Goal: Task Accomplishment & Management: Complete application form

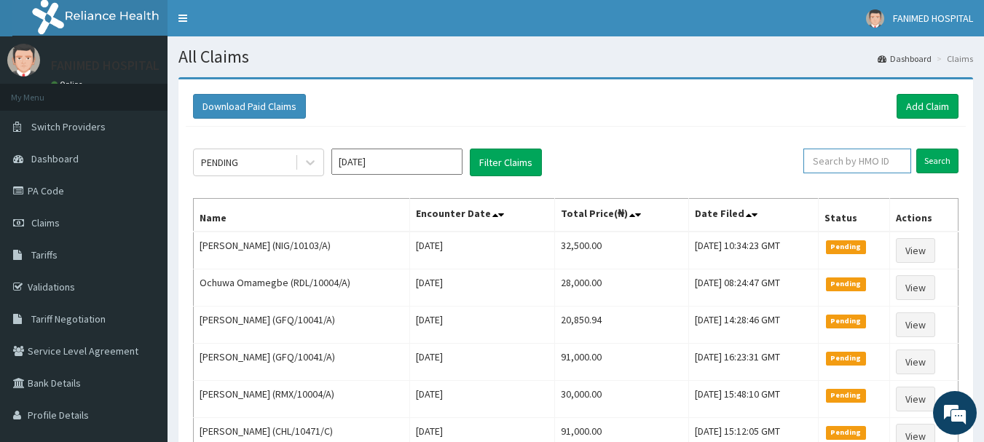
click at [871, 155] on input "text" at bounding box center [858, 161] width 108 height 25
paste input "EFT/10198/B"
type input "EFT/10198/B"
click at [952, 164] on input "Search" at bounding box center [938, 161] width 42 height 25
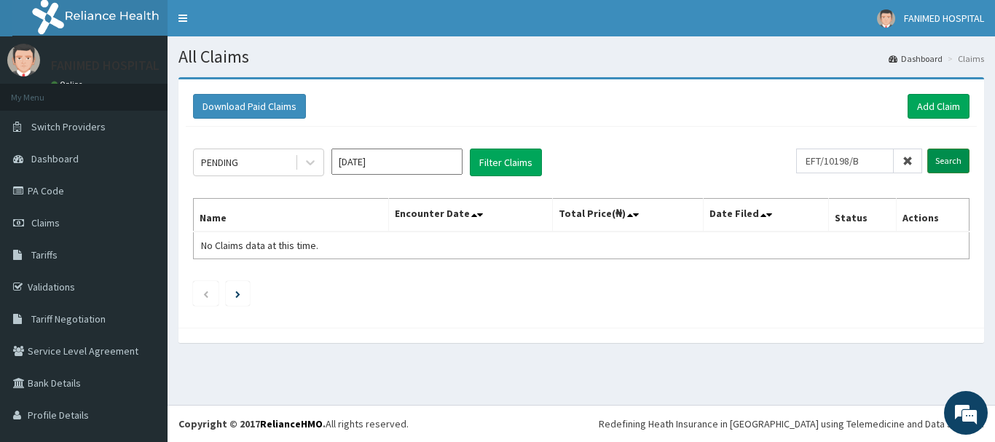
click at [927, 159] on input "Search" at bounding box center [948, 161] width 42 height 25
drag, startPoint x: 877, startPoint y: 162, endPoint x: 773, endPoint y: 169, distance: 104.4
click at [774, 168] on div "PENDING Oct 2025 Filter Claims EFT/10198/B Search" at bounding box center [581, 163] width 777 height 28
type input "EFT/10198/B"
click at [945, 170] on input "Search" at bounding box center [948, 161] width 42 height 25
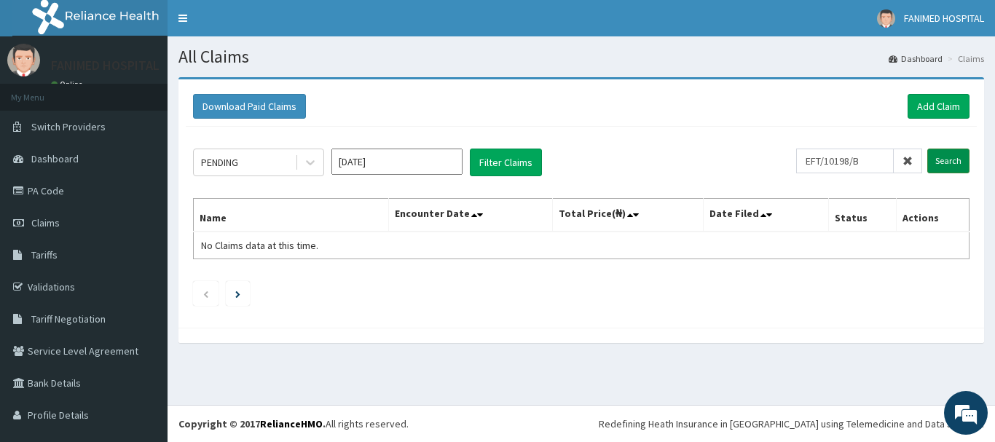
click at [941, 165] on input "Search" at bounding box center [948, 161] width 42 height 25
click at [941, 163] on input "Search" at bounding box center [948, 161] width 42 height 25
click at [940, 159] on input "Search" at bounding box center [948, 161] width 42 height 25
click at [47, 186] on link "PA Code" at bounding box center [84, 191] width 168 height 32
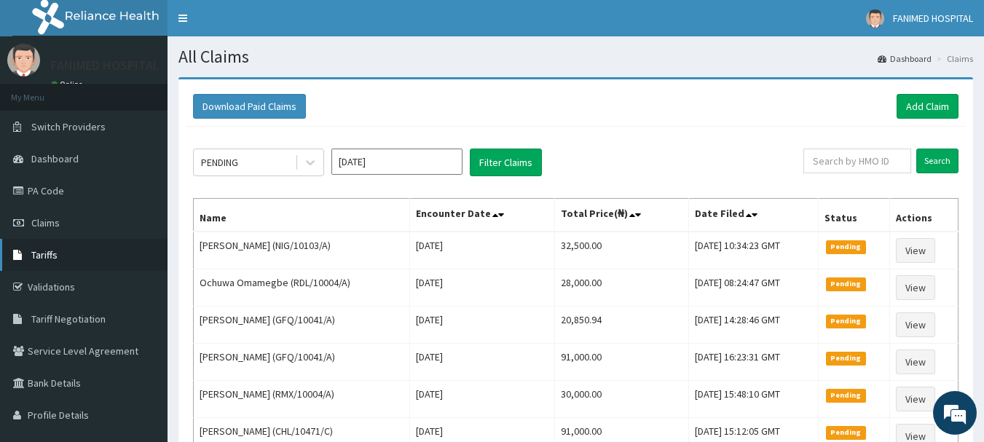
click at [54, 256] on span "Tariffs" at bounding box center [44, 254] width 26 height 13
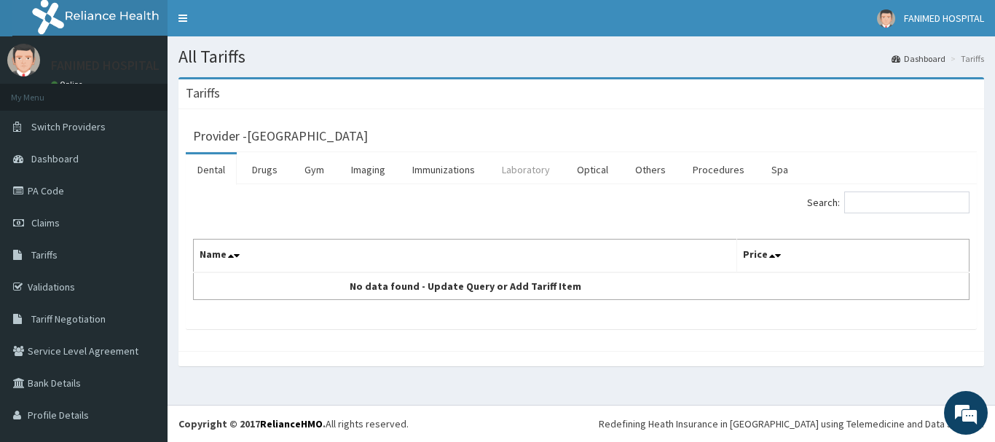
click at [519, 169] on link "Laboratory" at bounding box center [525, 169] width 71 height 31
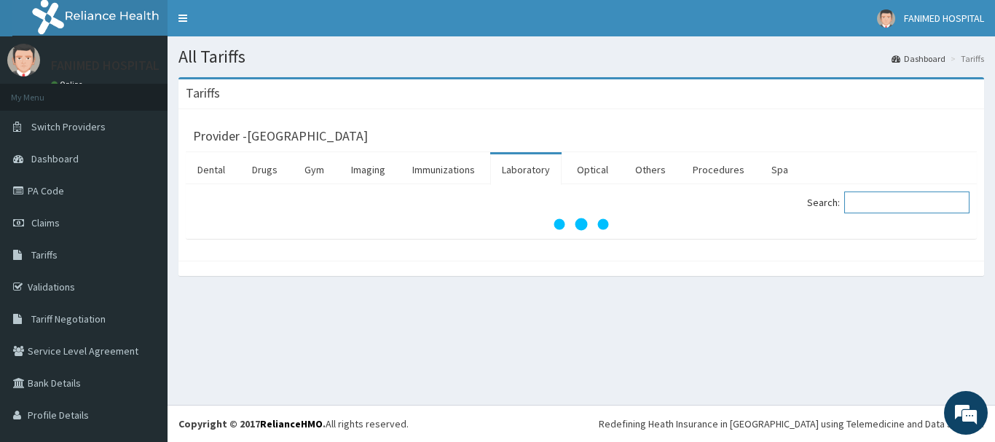
click at [887, 205] on input "Search:" at bounding box center [906, 203] width 125 height 22
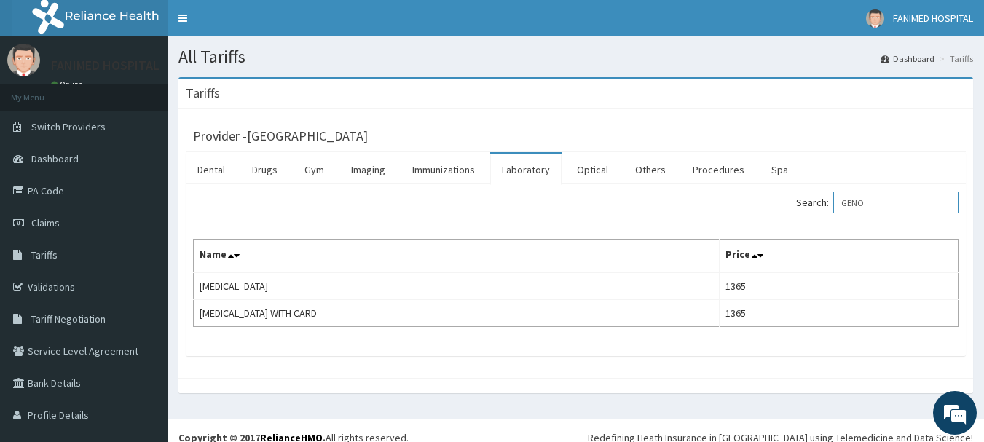
type input "GENO"
click at [272, 172] on link "Drugs" at bounding box center [264, 169] width 49 height 31
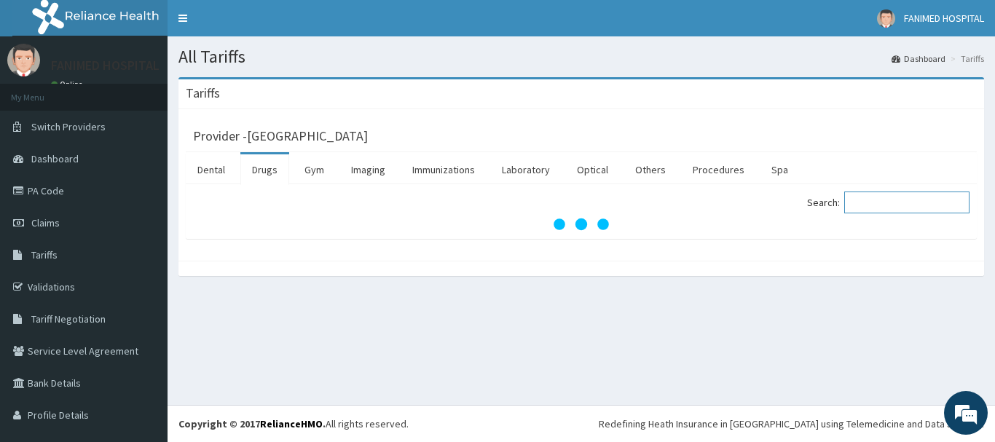
click at [852, 202] on input "Search:" at bounding box center [906, 203] width 125 height 22
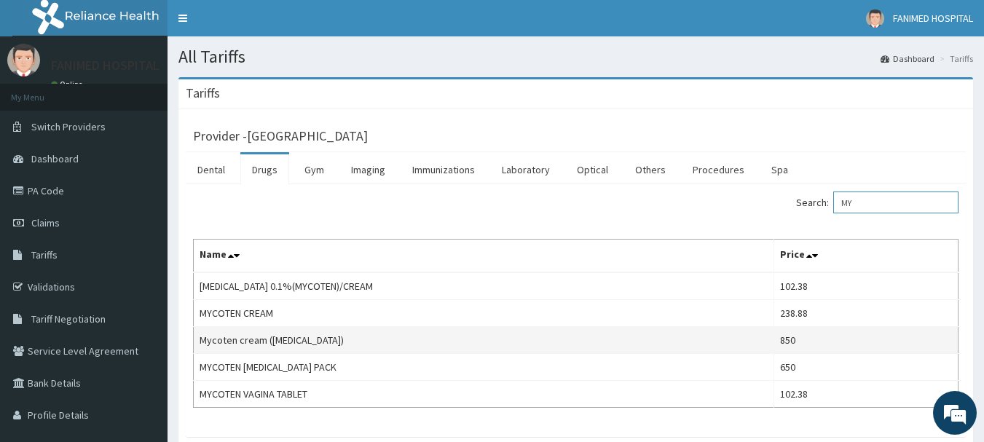
type input "M"
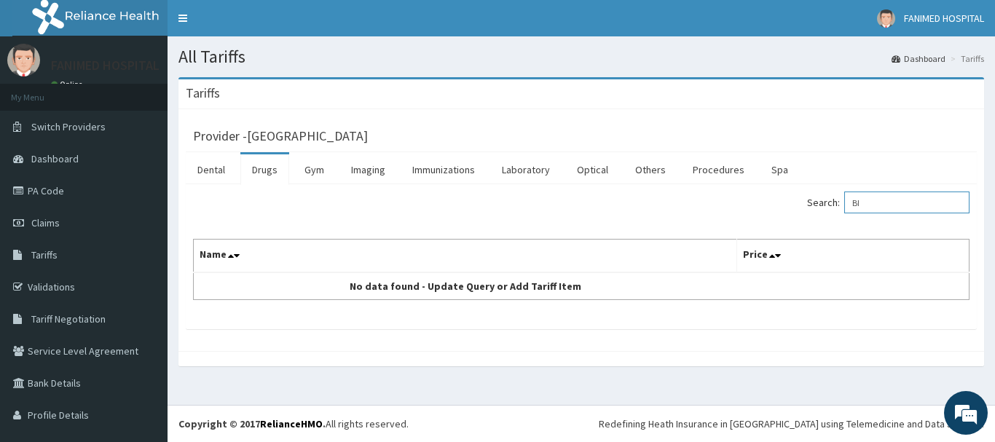
type input "B"
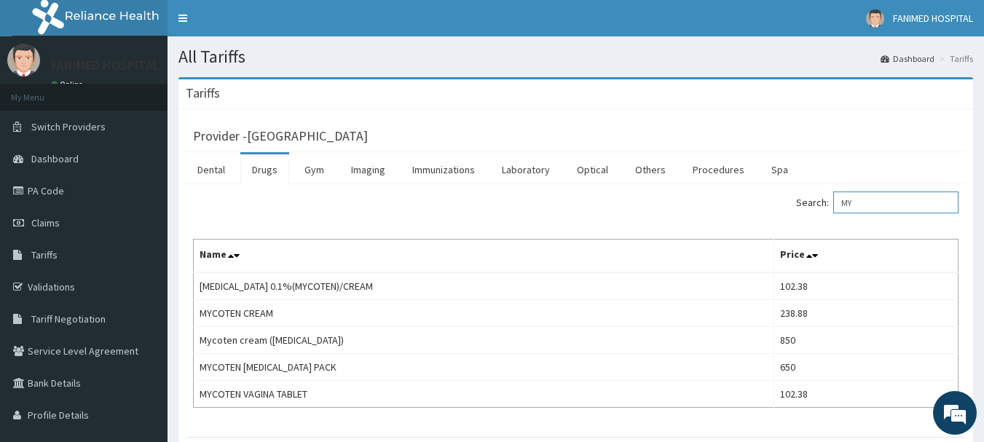
type input "M"
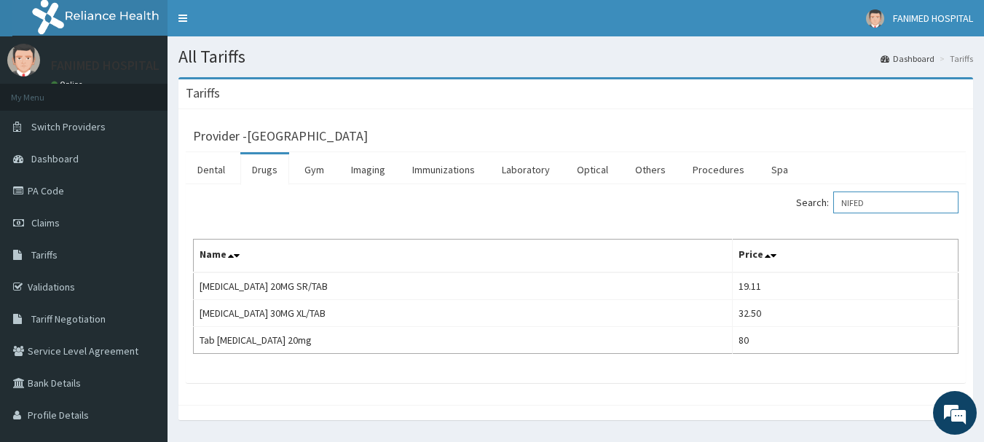
type input "NIFED"
drag, startPoint x: 908, startPoint y: 195, endPoint x: 792, endPoint y: 221, distance: 118.8
click at [805, 216] on div "Search: NIFED" at bounding box center [773, 205] width 372 height 26
type input "I"
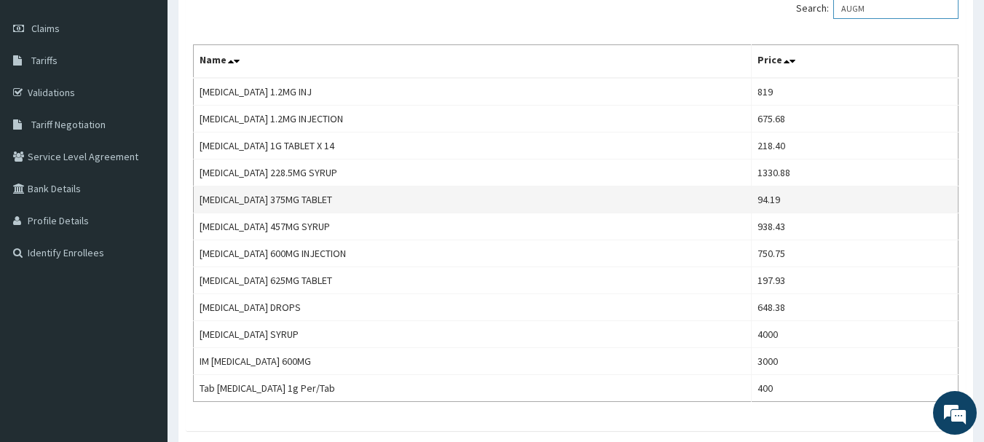
scroll to position [219, 0]
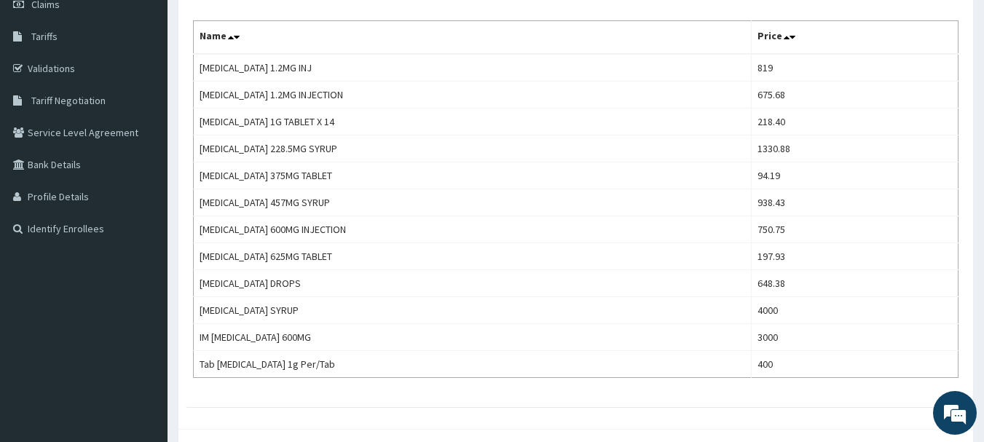
type input "AUGM"
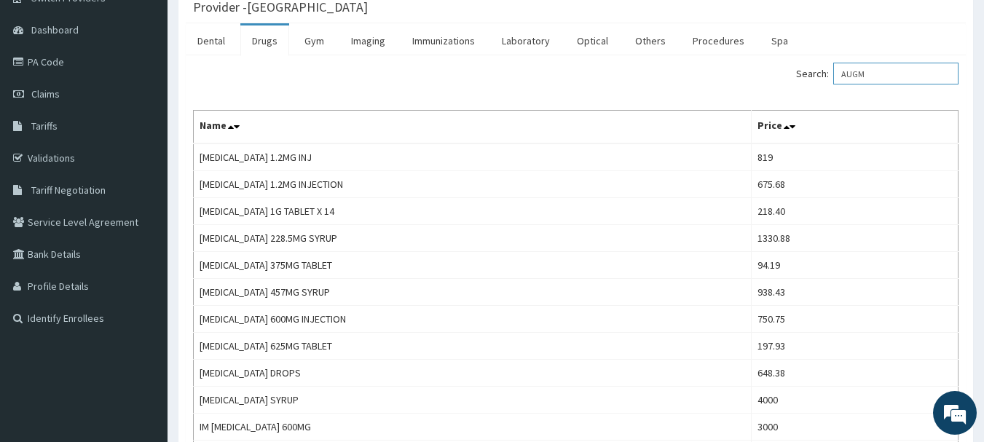
scroll to position [0, 0]
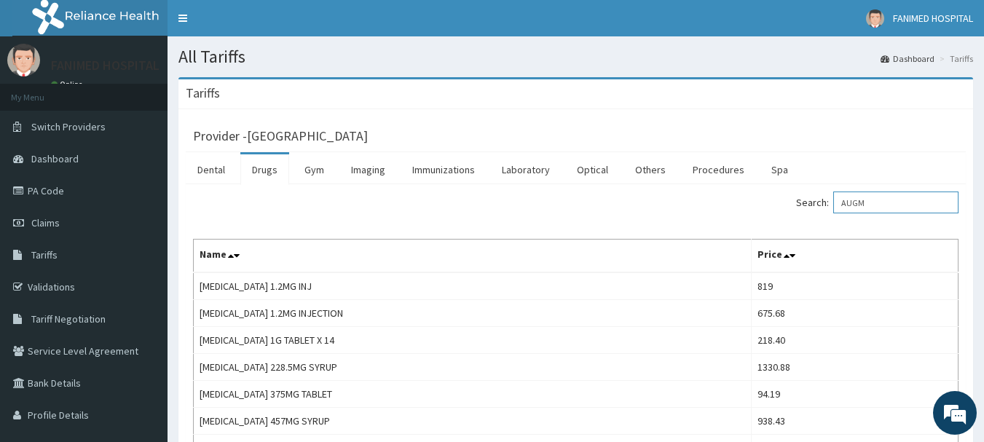
drag, startPoint x: 906, startPoint y: 207, endPoint x: 808, endPoint y: 205, distance: 97.6
click at [811, 216] on div "Search: AUGM" at bounding box center [773, 205] width 372 height 26
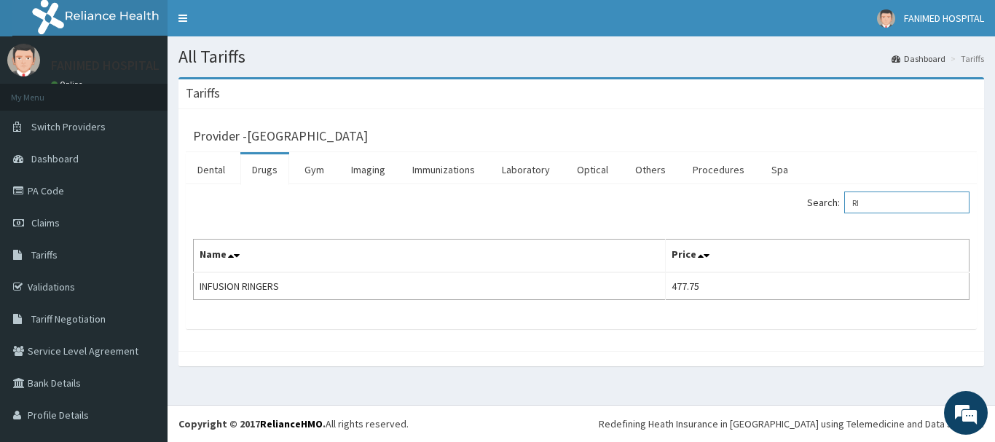
type input "R"
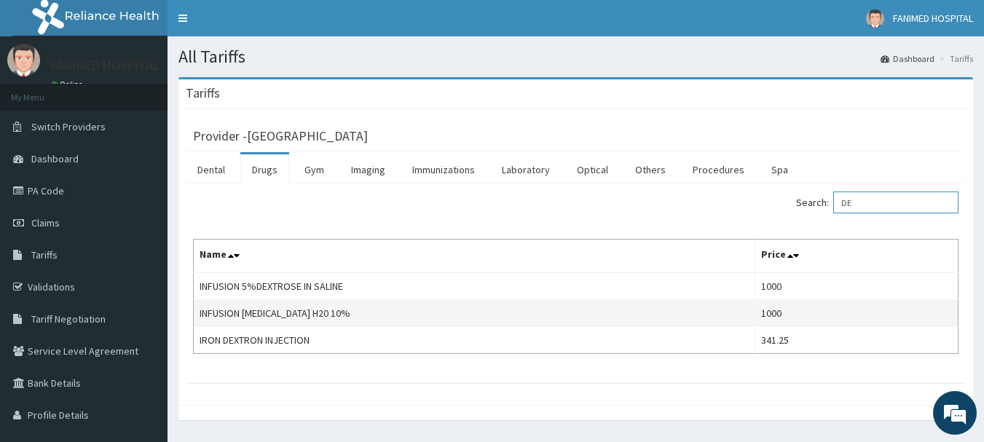
type input "D"
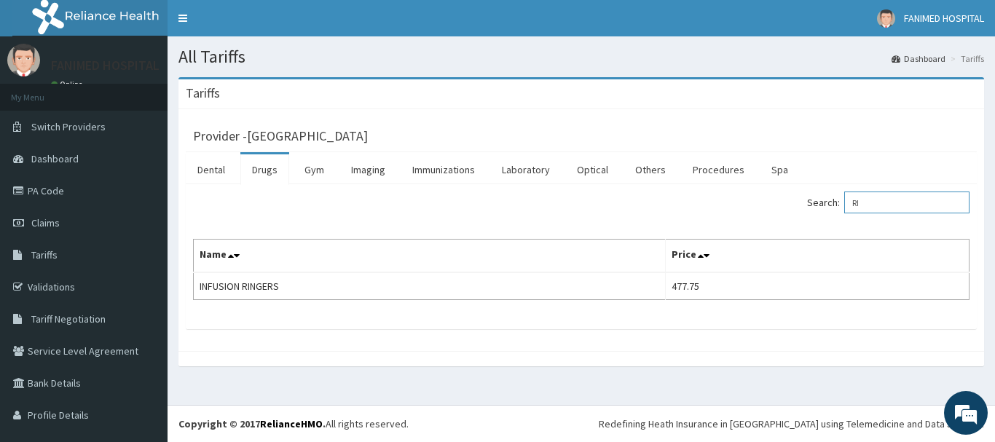
type input "R"
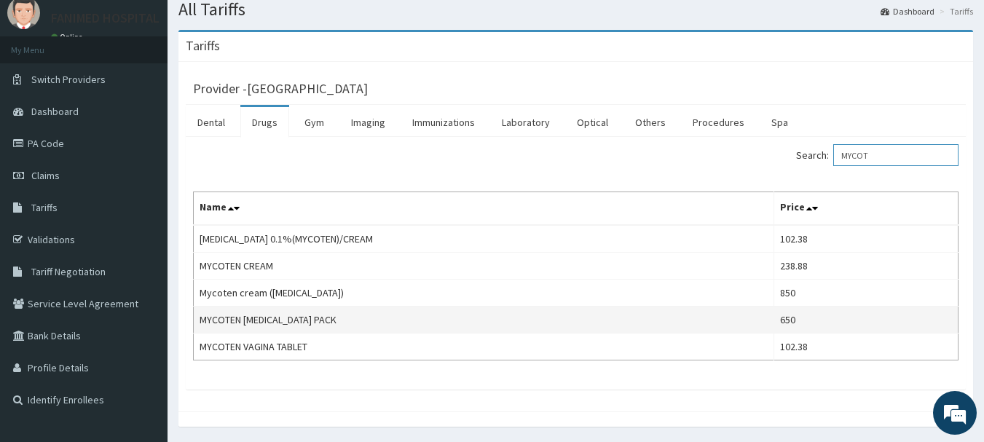
scroll to position [73, 0]
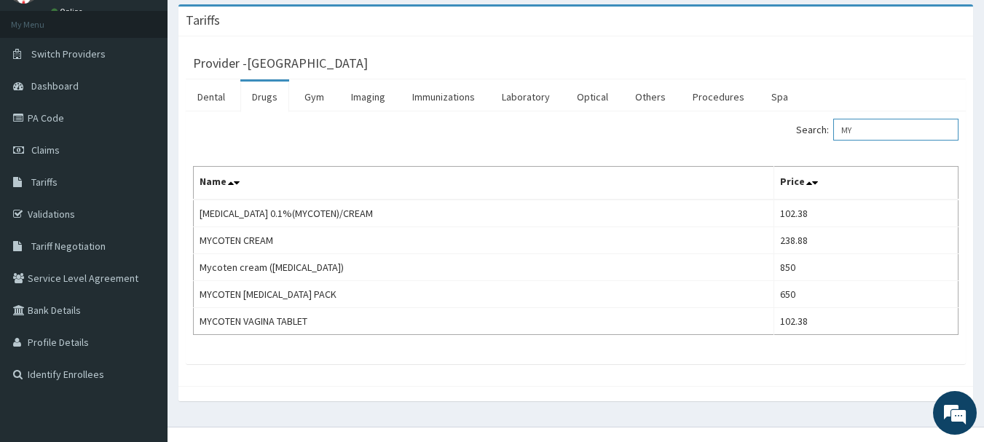
type input "M"
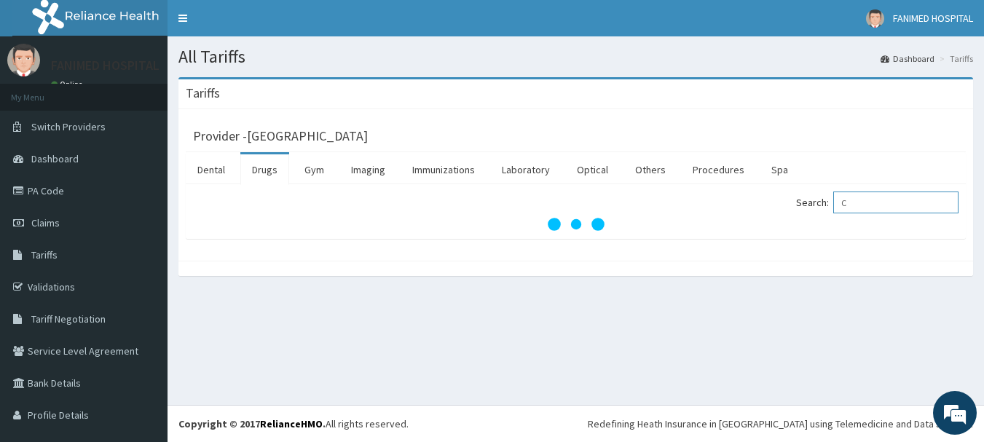
scroll to position [0, 0]
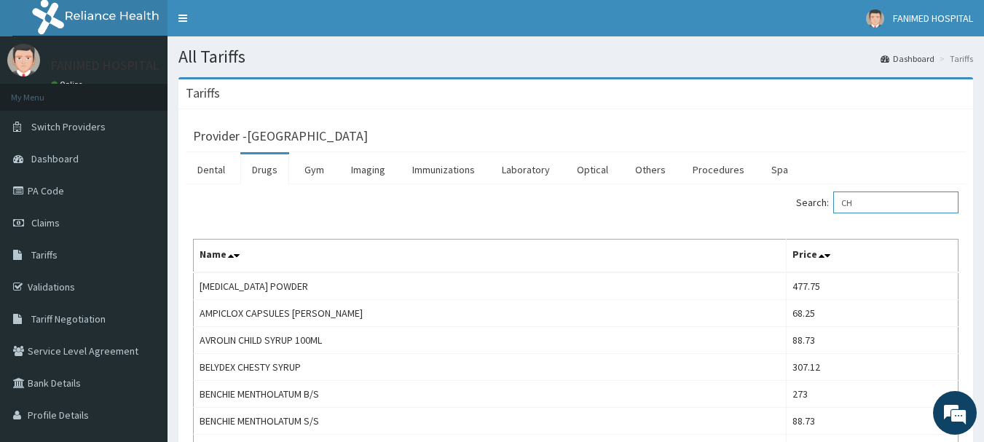
type input "C"
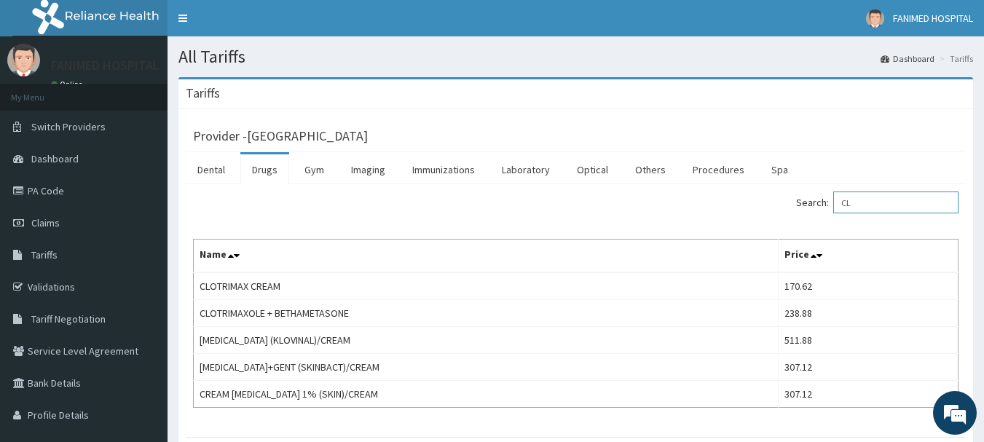
type input "C"
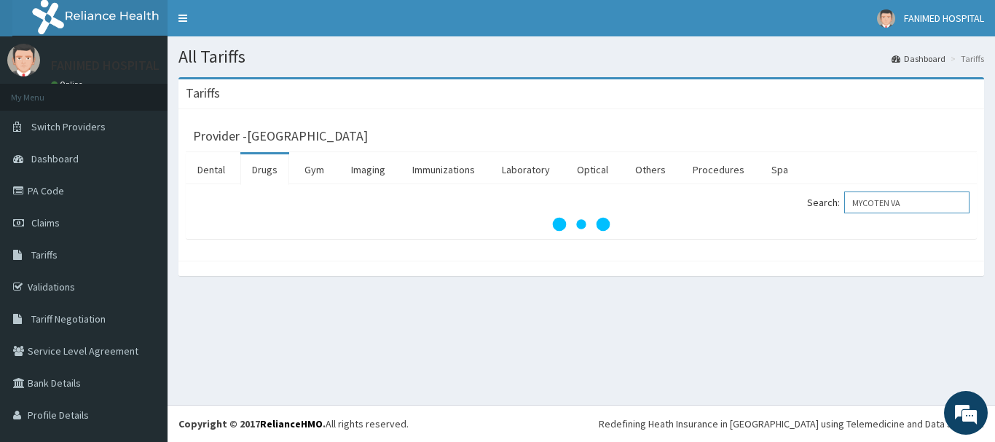
type input "MYCOTEN VA"
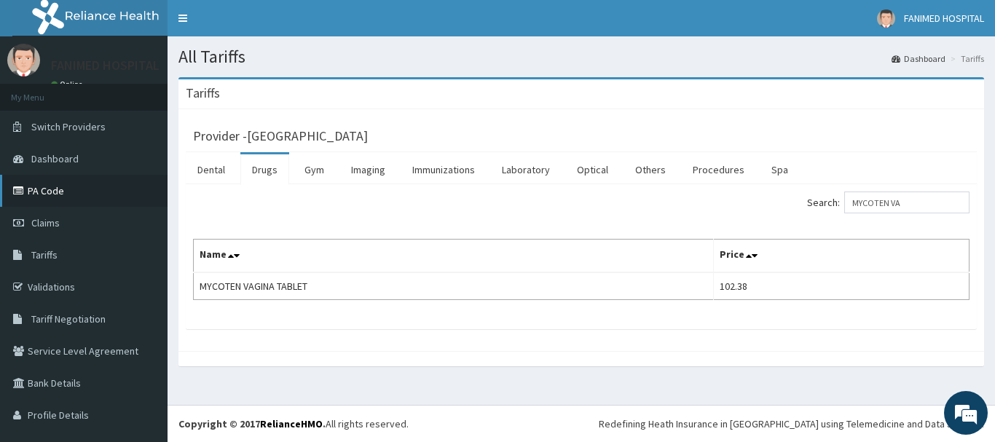
click at [47, 187] on link "PA Code" at bounding box center [84, 191] width 168 height 32
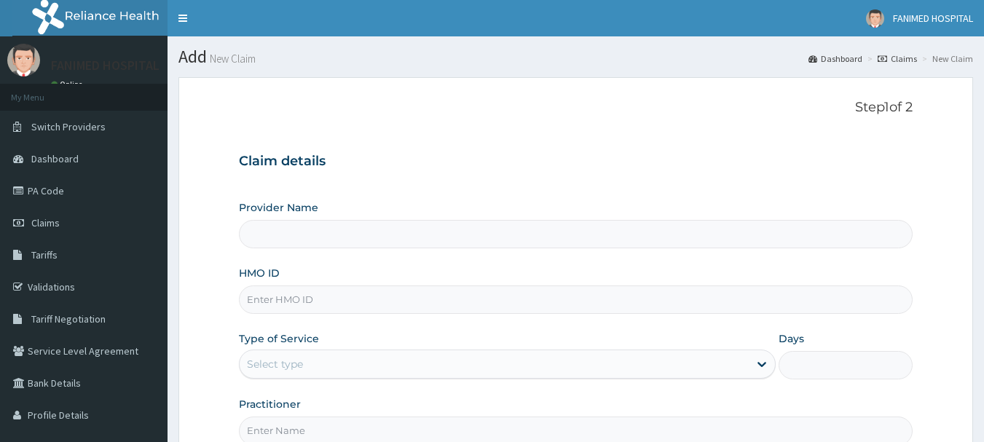
click at [315, 286] on input "HMO ID" at bounding box center [576, 300] width 675 height 28
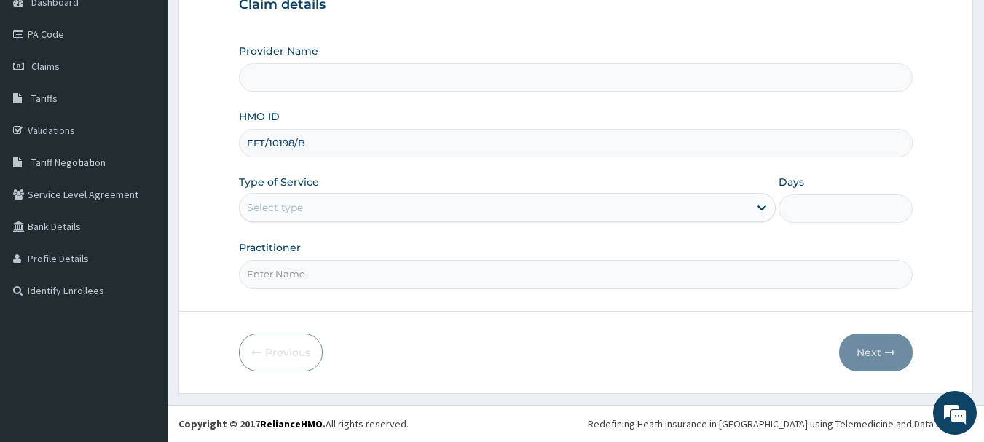
type input "EFT/10198/B"
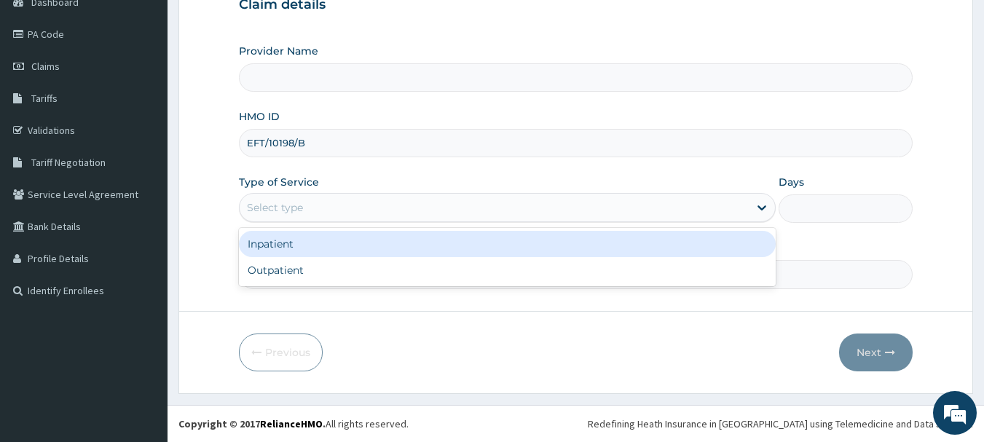
click at [287, 214] on div "Select type" at bounding box center [275, 207] width 56 height 15
type input "Fanimed Hospital"
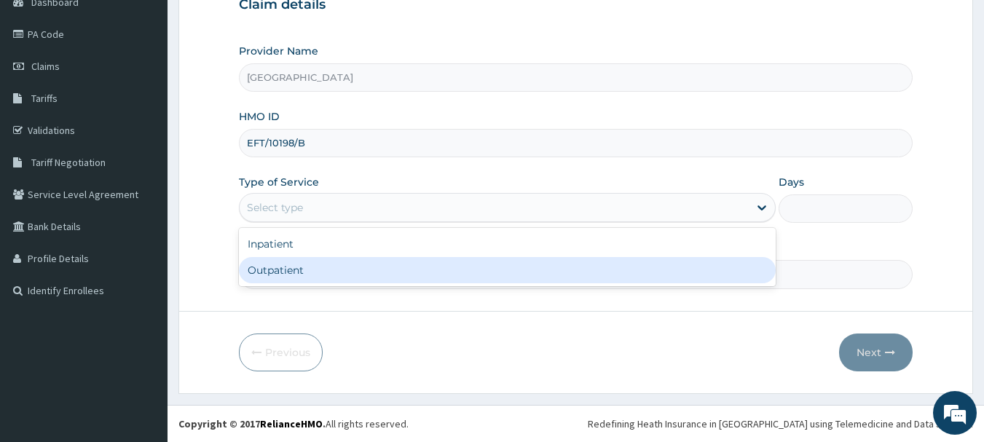
click at [283, 273] on div "Outpatient" at bounding box center [507, 270] width 537 height 26
type input "1"
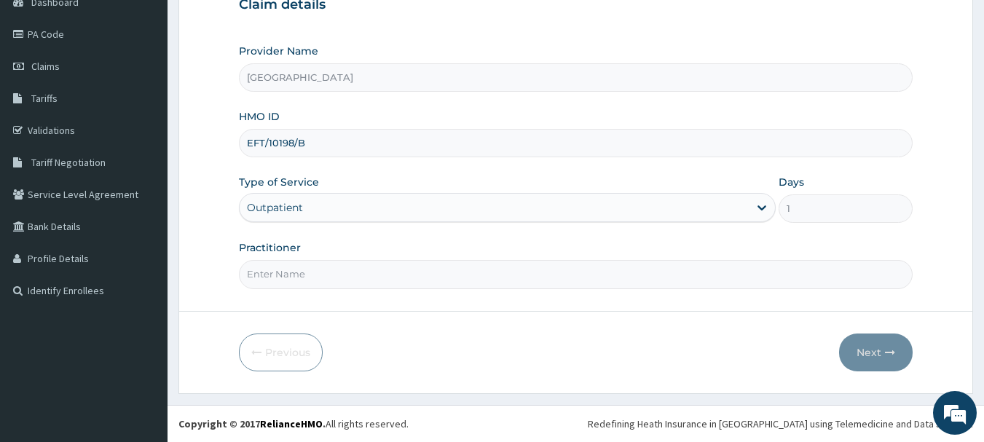
click at [283, 278] on input "Practitioner" at bounding box center [576, 274] width 675 height 28
type input "DR ABE"
click at [887, 353] on icon "button" at bounding box center [890, 353] width 10 height 10
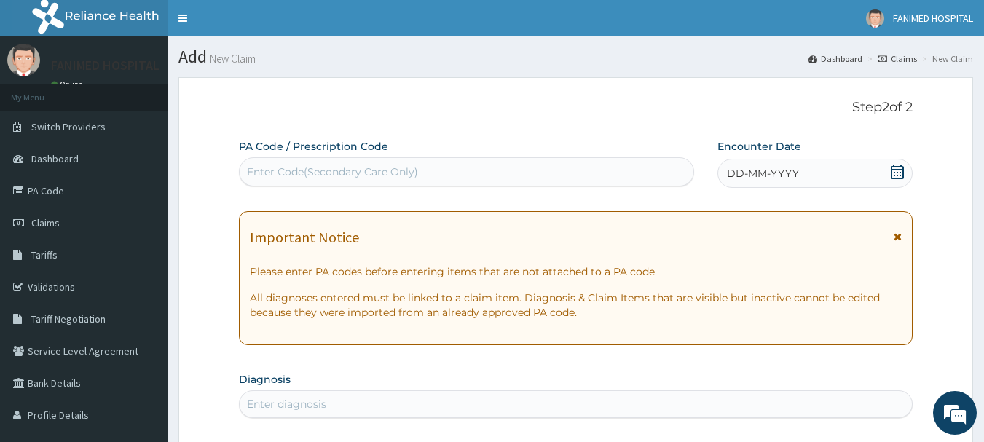
click at [436, 165] on div "Enter Code(Secondary Care Only)" at bounding box center [467, 171] width 455 height 23
click at [435, 176] on div "Enter Code(Secondary Care Only)" at bounding box center [467, 171] width 455 height 23
paste input "PA/BCE658"
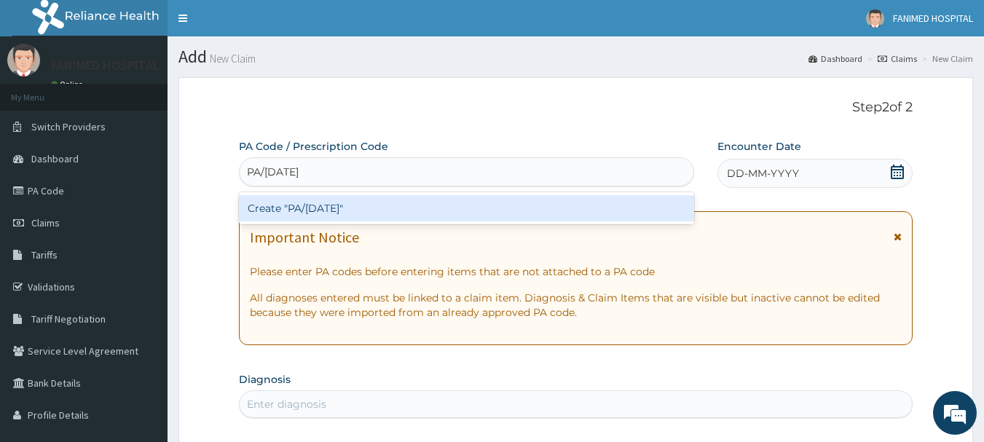
type input "PA/BCE658"
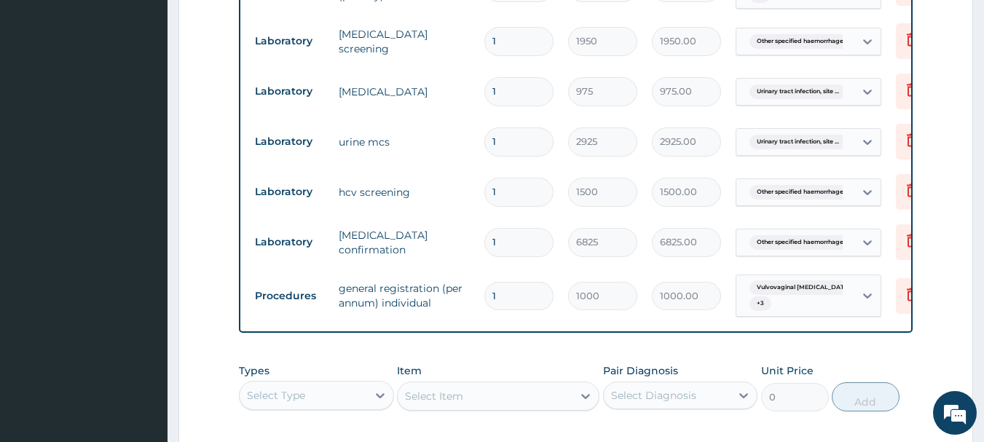
scroll to position [1547, 0]
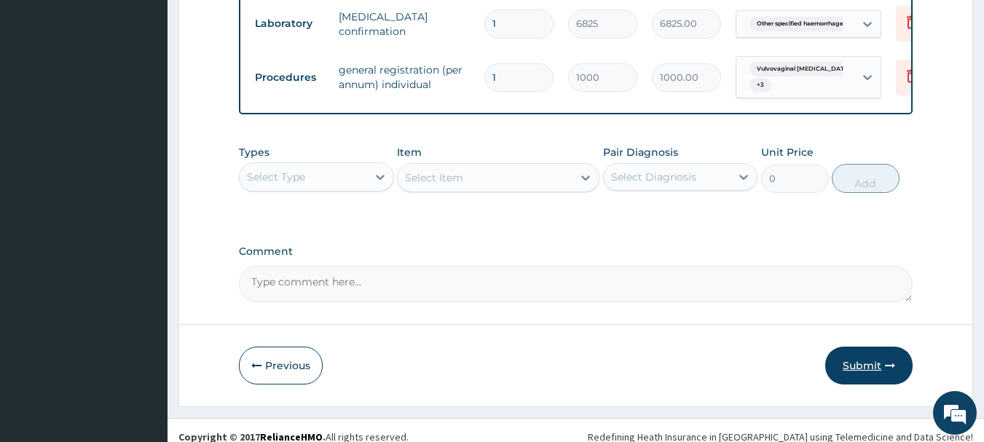
click at [860, 369] on button "Submit" at bounding box center [868, 366] width 87 height 38
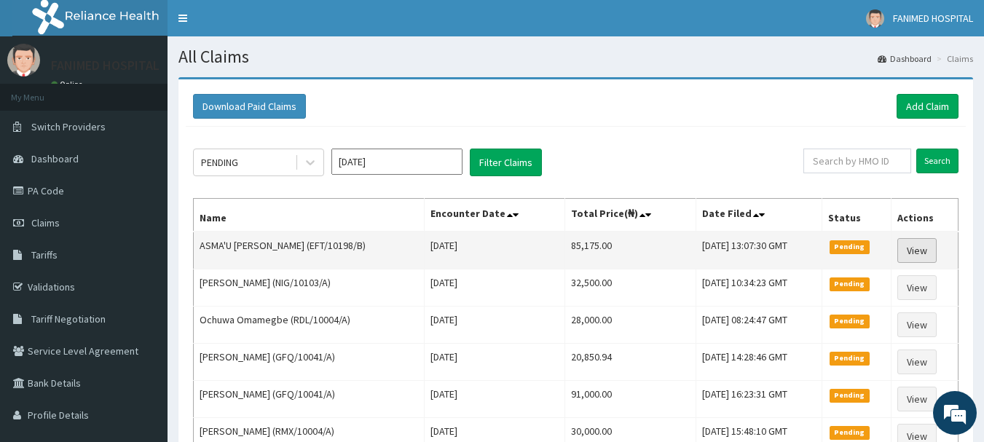
click at [924, 255] on link "View" at bounding box center [917, 250] width 39 height 25
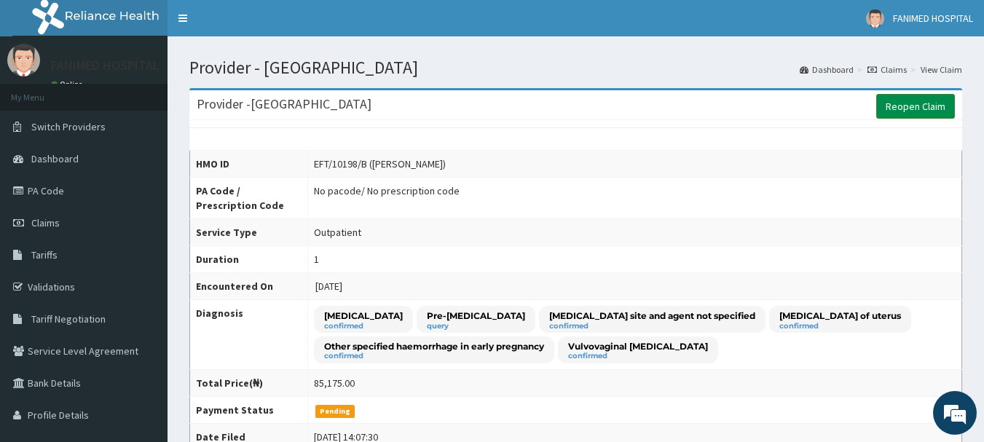
click at [933, 107] on link "Reopen Claim" at bounding box center [915, 106] width 79 height 25
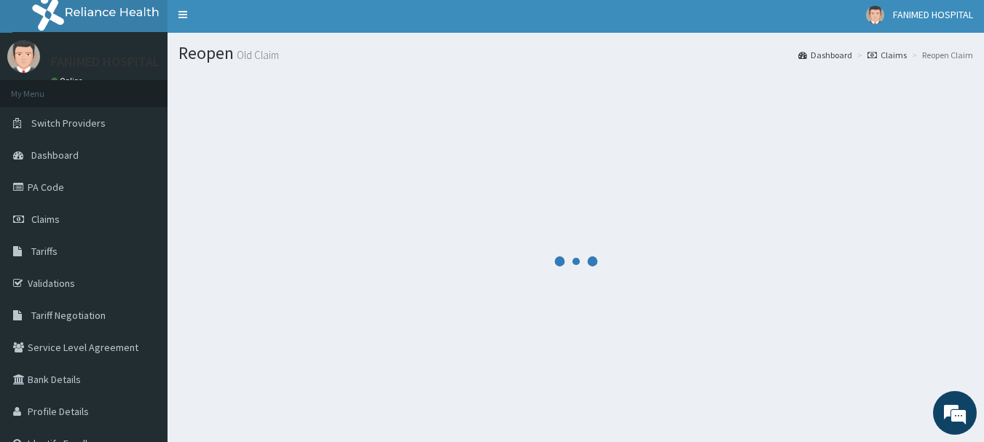
scroll to position [59, 0]
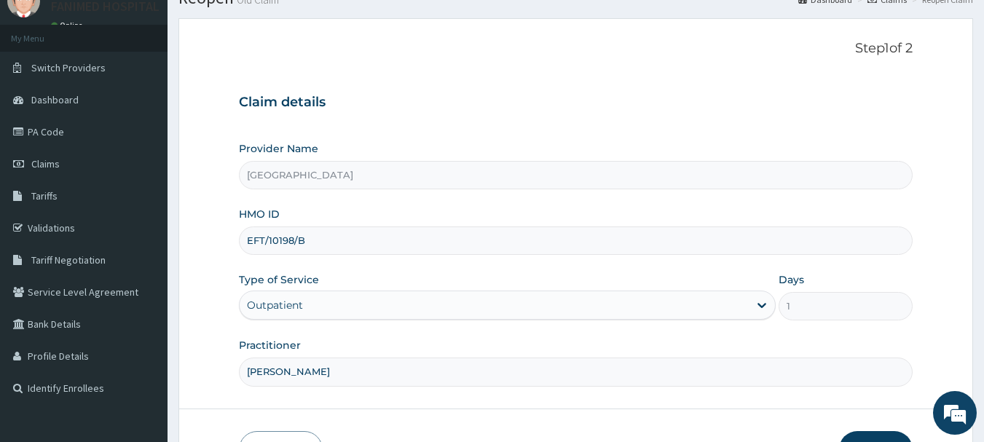
click at [471, 307] on div "Outpatient" at bounding box center [494, 305] width 509 height 23
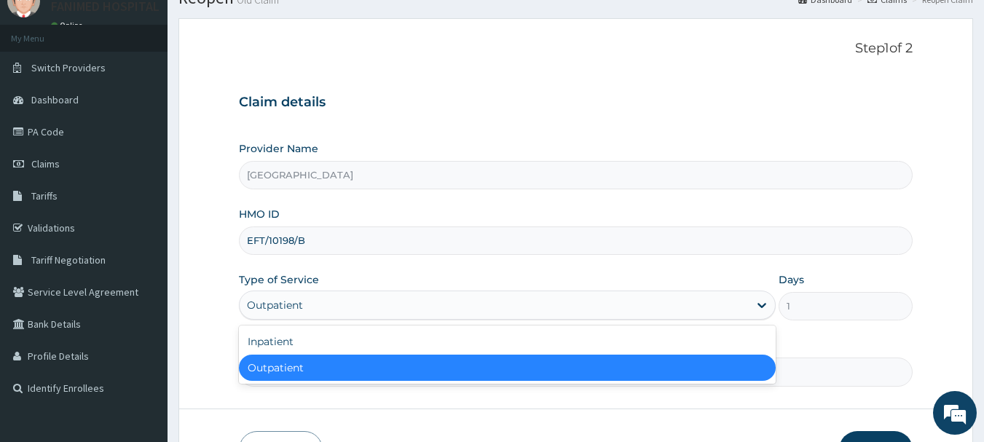
click at [352, 370] on div "Outpatient" at bounding box center [507, 368] width 537 height 26
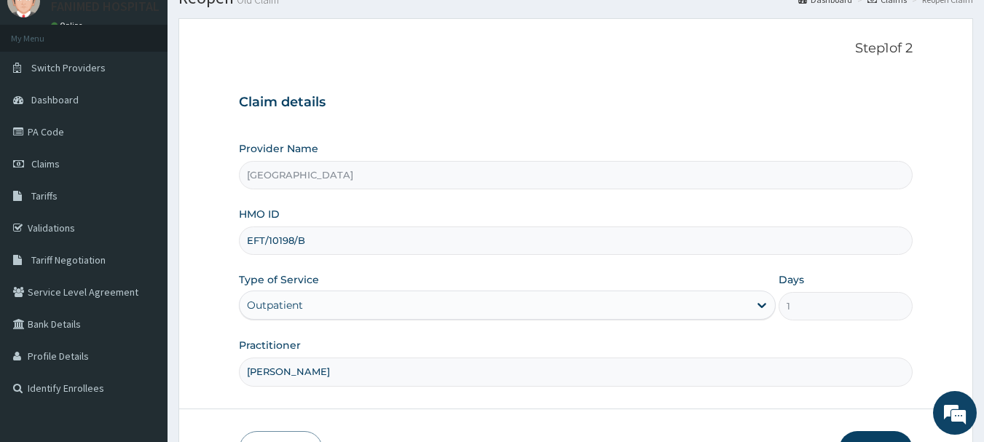
click at [348, 313] on div "Outpatient" at bounding box center [494, 305] width 509 height 23
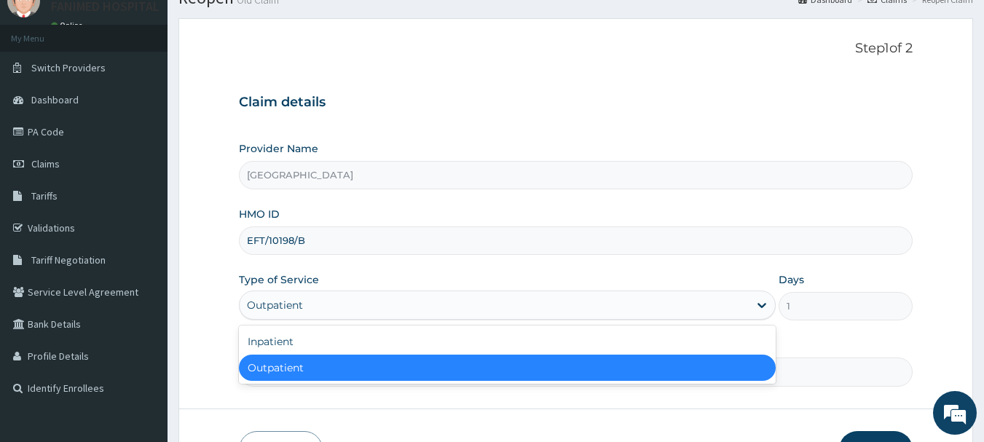
scroll to position [0, 0]
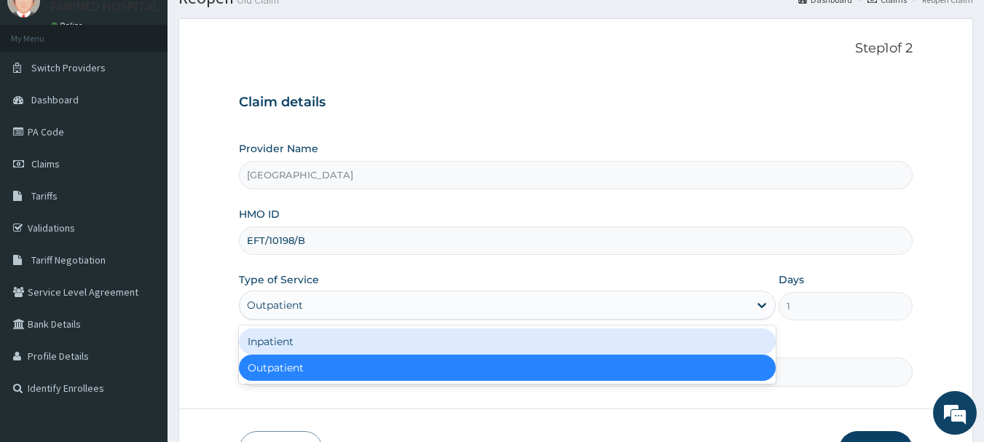
click at [337, 340] on div "Inpatient" at bounding box center [507, 342] width 537 height 26
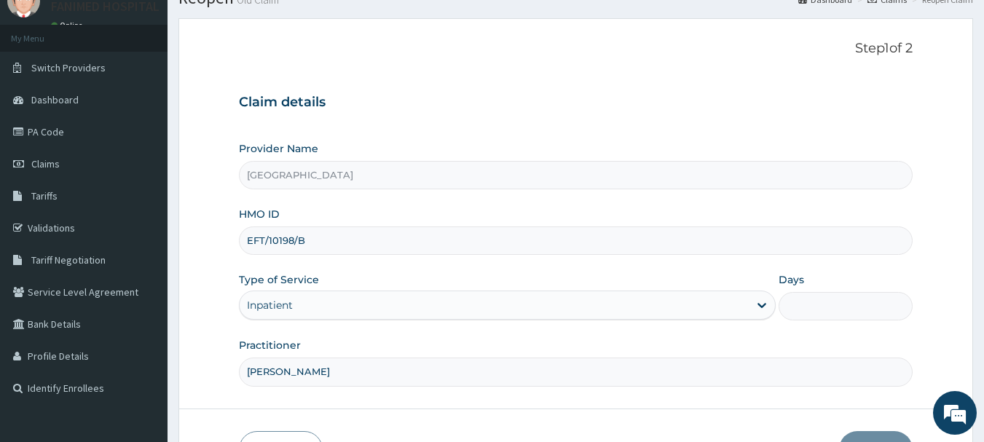
click at [809, 307] on input "Days" at bounding box center [846, 306] width 134 height 28
type input "2"
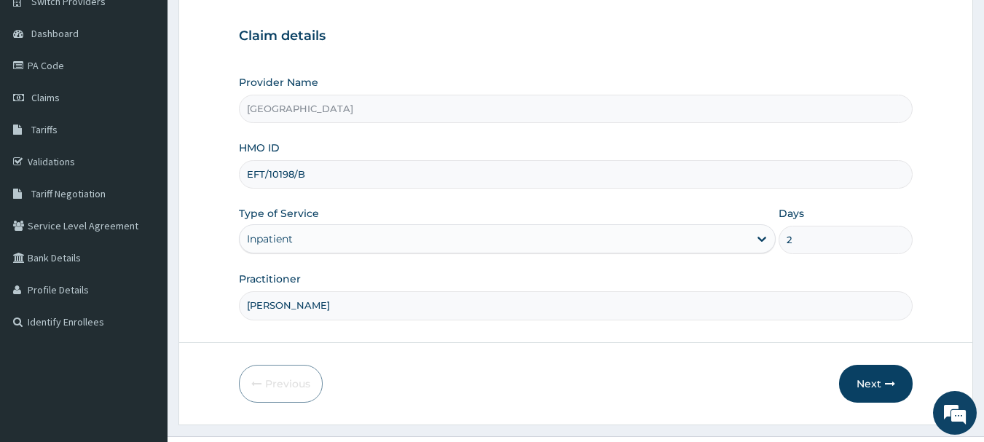
scroll to position [157, 0]
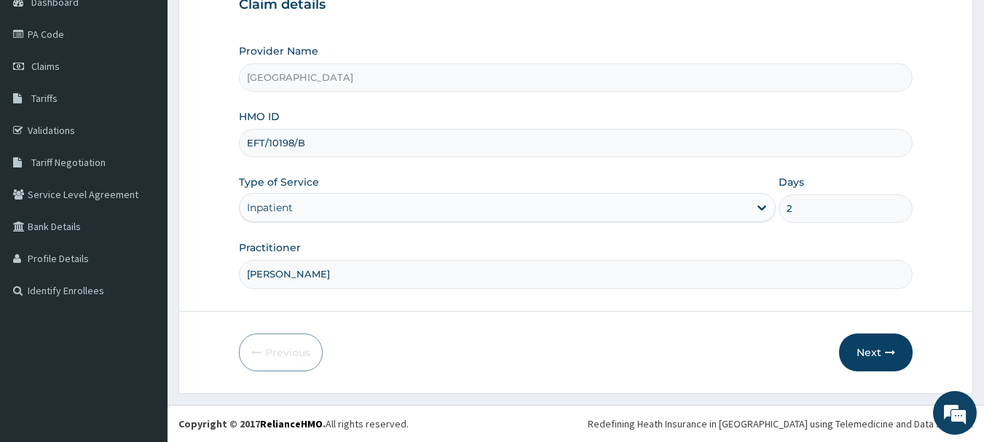
click at [301, 277] on input "[PERSON_NAME]" at bounding box center [576, 274] width 675 height 28
click at [879, 348] on button "Next" at bounding box center [876, 353] width 74 height 38
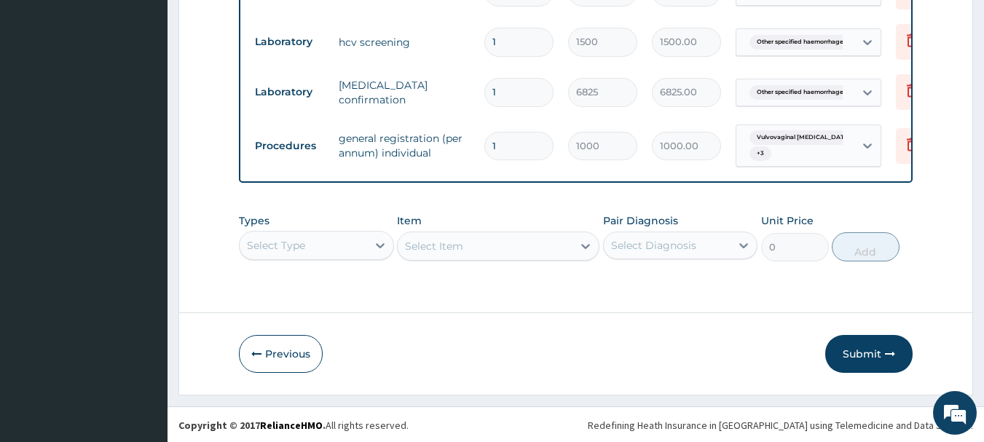
scroll to position [1490, 0]
click at [291, 349] on button "Previous" at bounding box center [281, 353] width 84 height 38
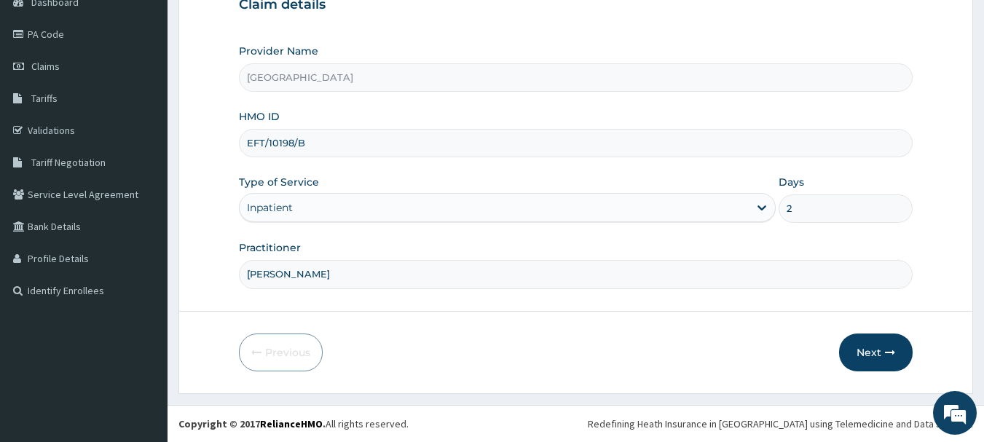
click at [321, 270] on input "[PERSON_NAME]" at bounding box center [576, 274] width 675 height 28
type input "[PERSON_NAME] & [PERSON_NAME] & [PERSON_NAME]"
click at [888, 349] on icon "button" at bounding box center [890, 353] width 10 height 10
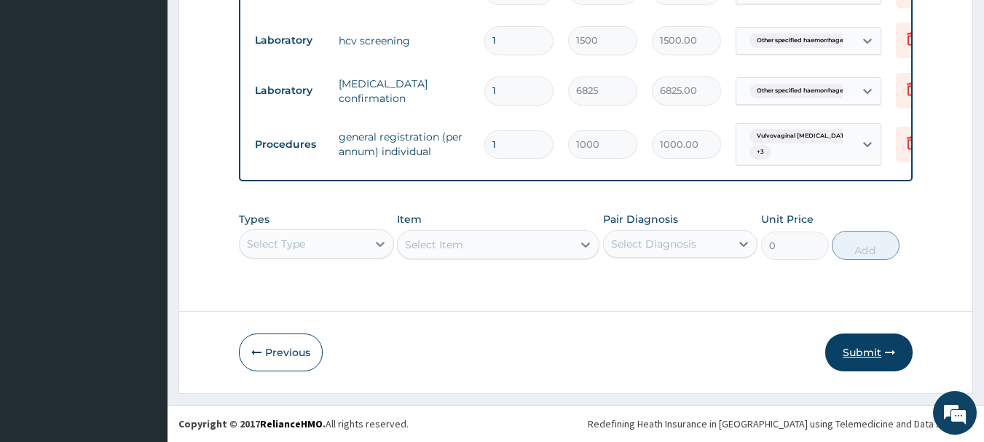
scroll to position [1490, 0]
click at [852, 342] on button "Submit" at bounding box center [868, 353] width 87 height 38
